Goal: Information Seeking & Learning: Learn about a topic

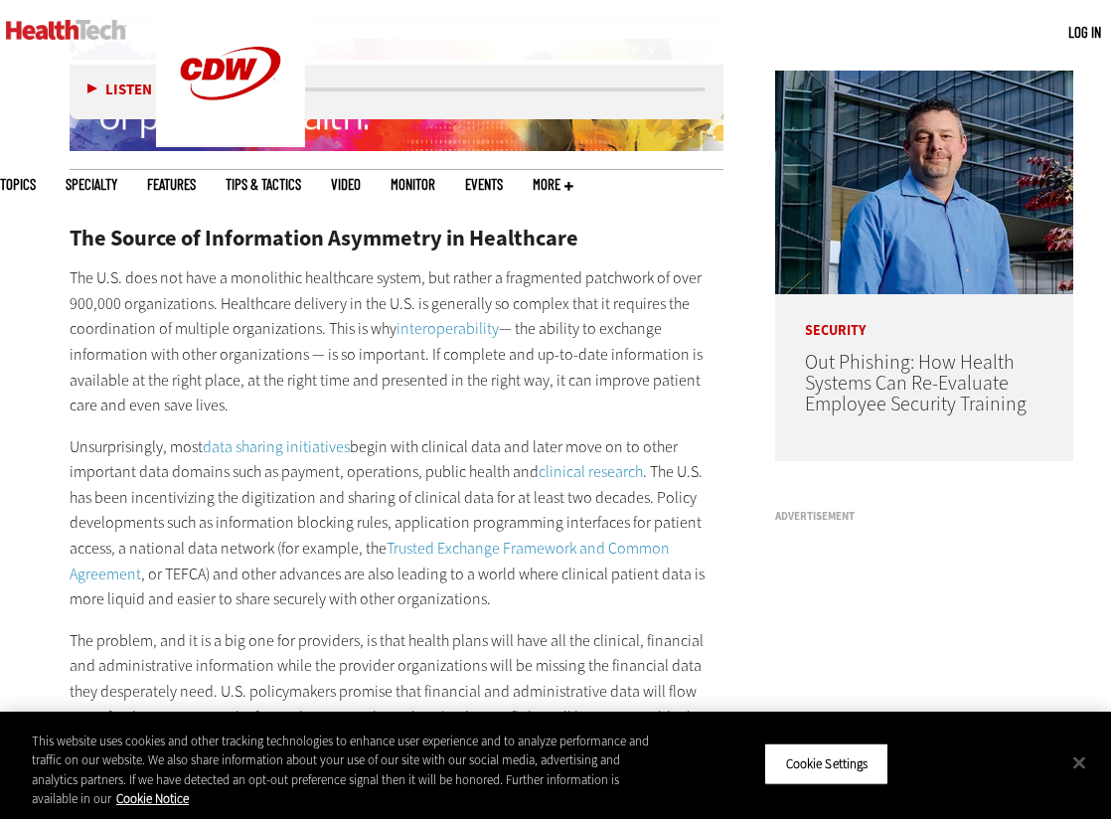
scroll to position [1394, 0]
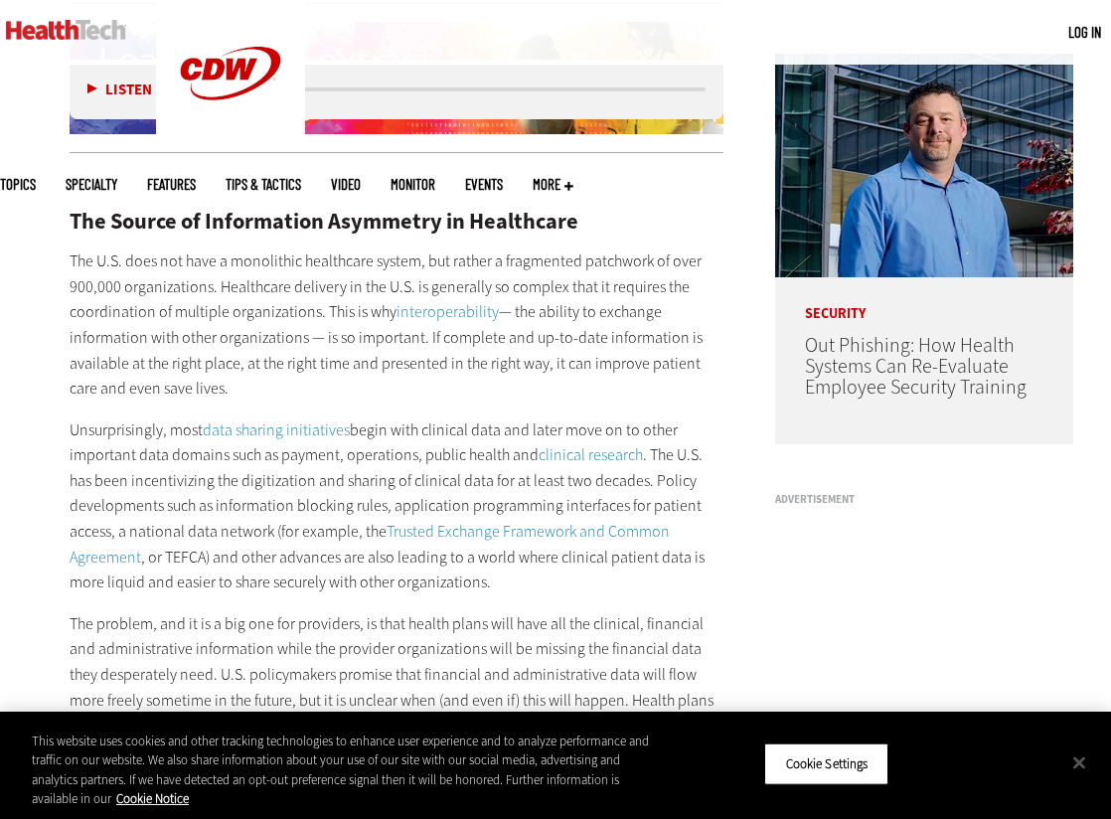
drag, startPoint x: 298, startPoint y: 253, endPoint x: 284, endPoint y: 369, distance: 116.1
click at [284, 369] on p "The U.S. does not have a monolithic healthcare system, but rather a fragmented …" at bounding box center [397, 324] width 654 height 153
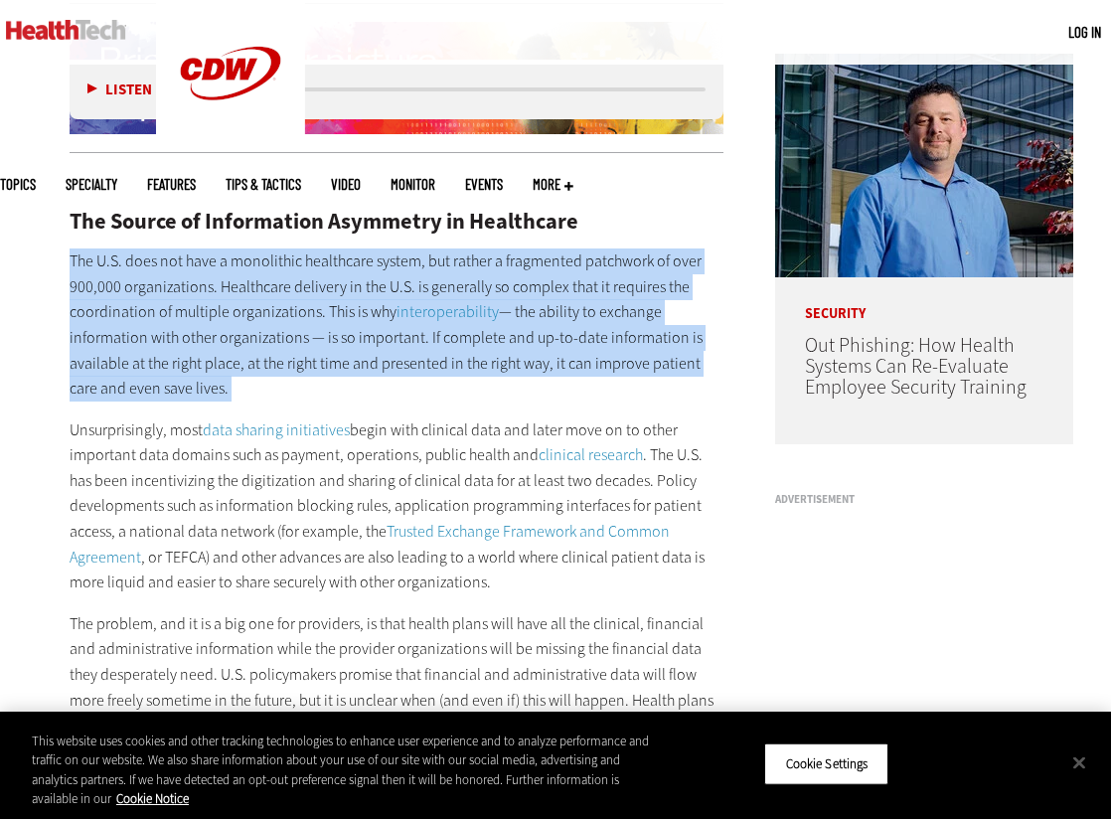
click at [284, 369] on p "The U.S. does not have a monolithic healthcare system, but rather a fragmented …" at bounding box center [397, 324] width 654 height 153
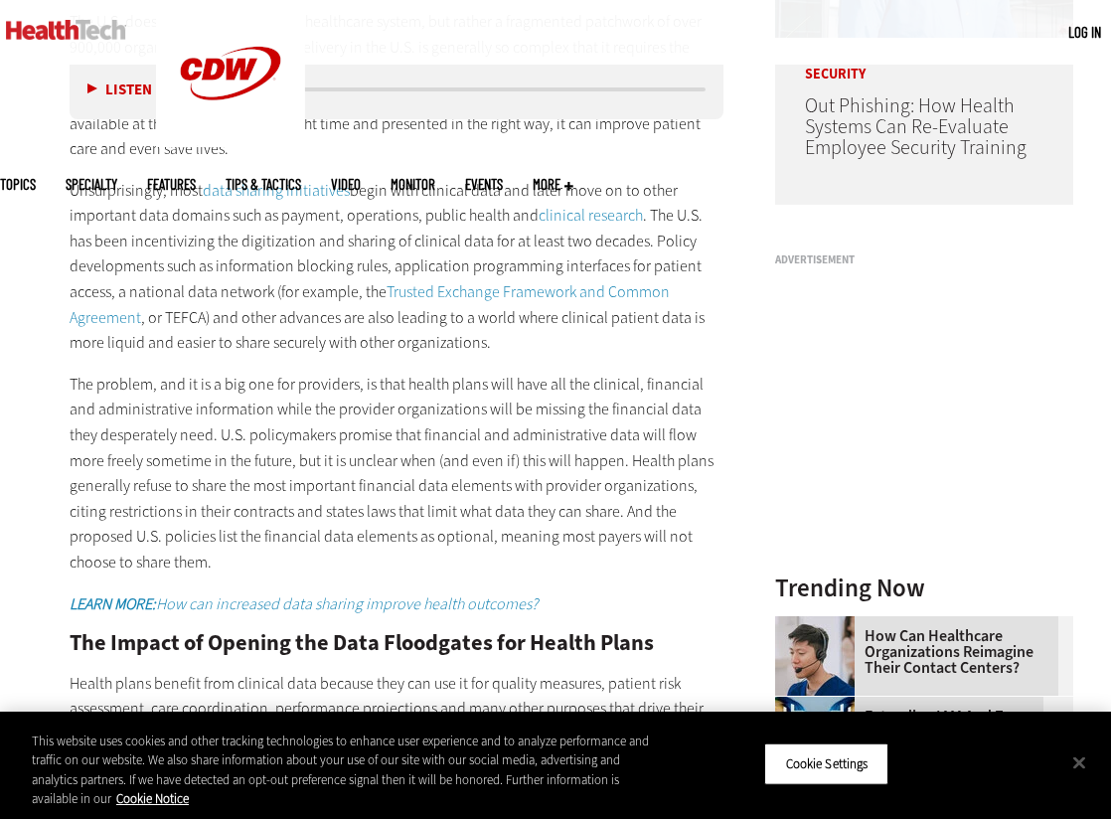
scroll to position [1637, 0]
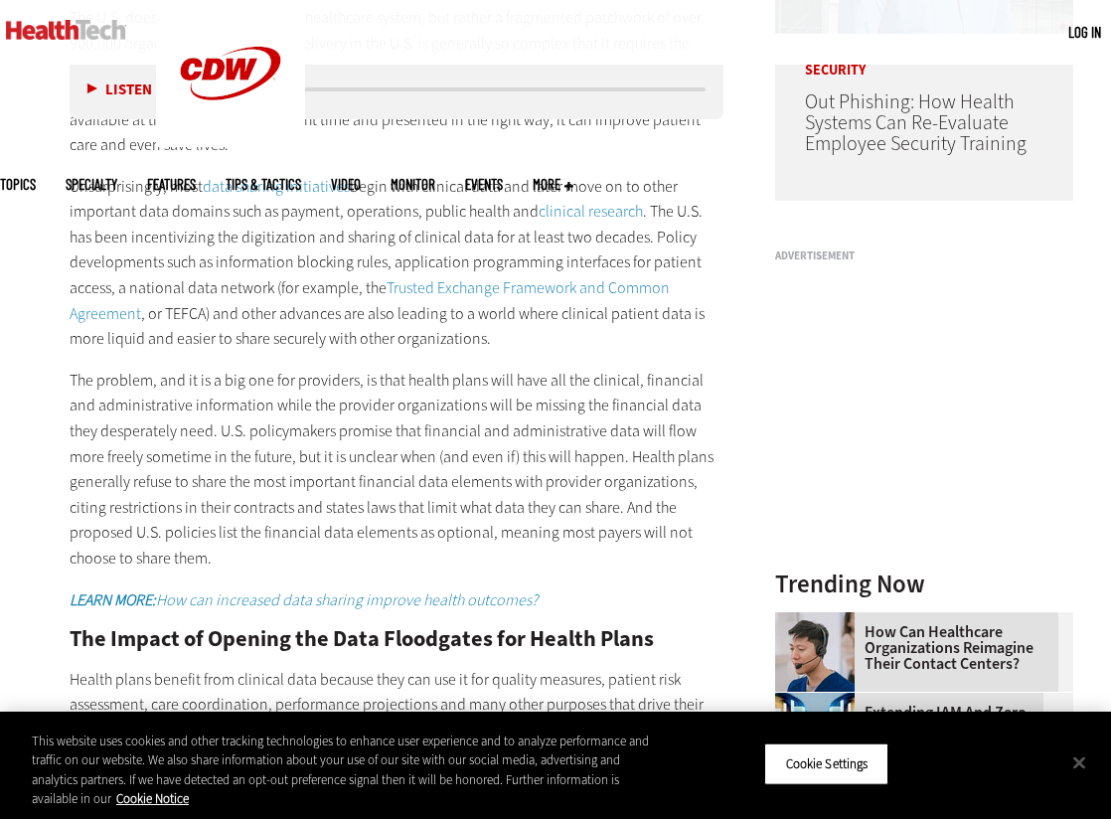
click at [284, 369] on p "The problem, and it is a big one for providers, is that health plans will have …" at bounding box center [397, 470] width 654 height 204
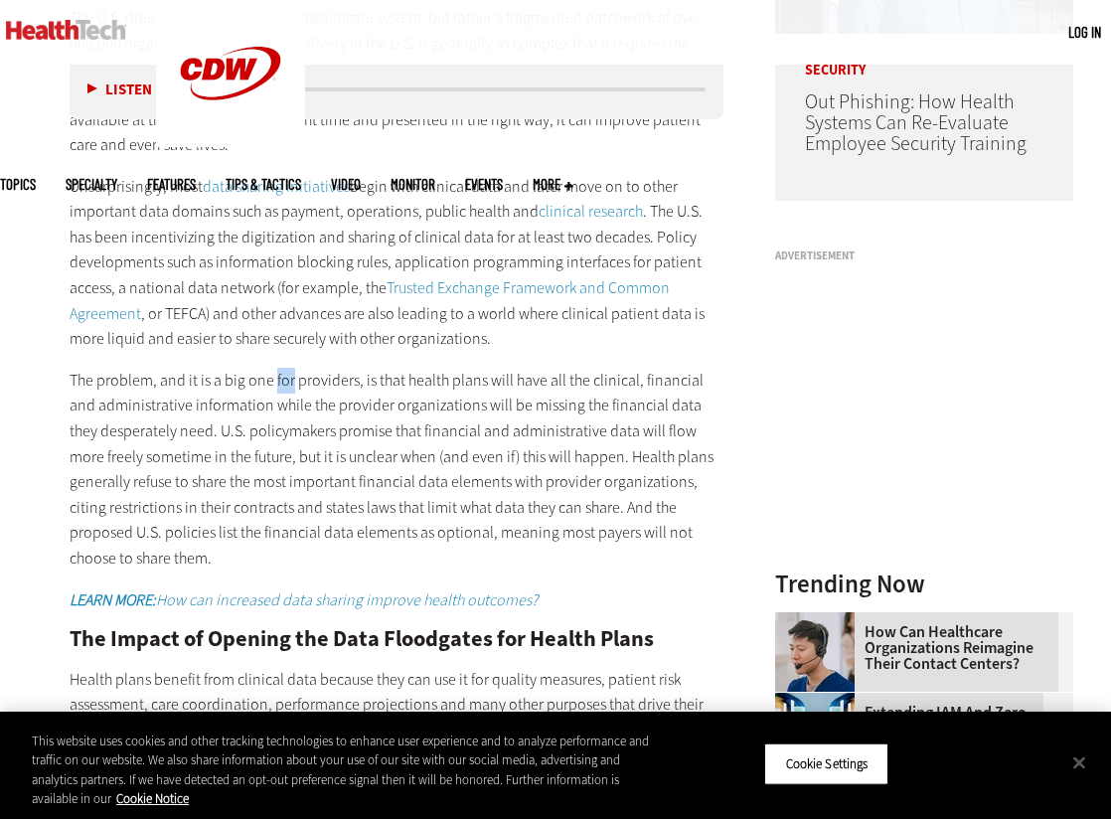
click at [284, 369] on p "The problem, and it is a big one for providers, is that health plans will have …" at bounding box center [397, 470] width 654 height 204
